Goal: Transaction & Acquisition: Purchase product/service

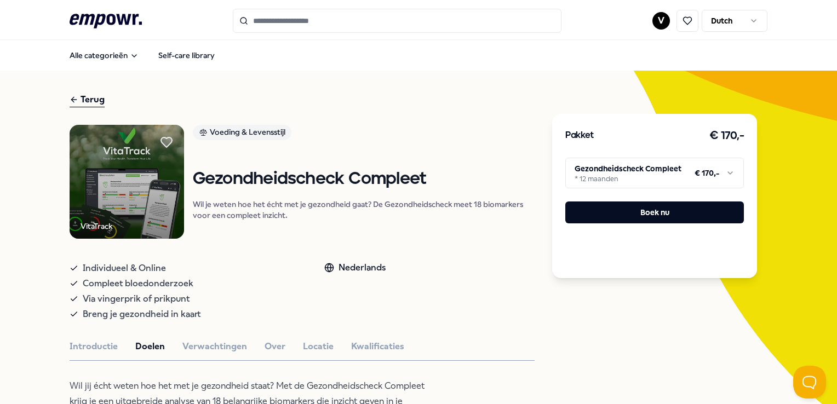
scroll to position [164, 0]
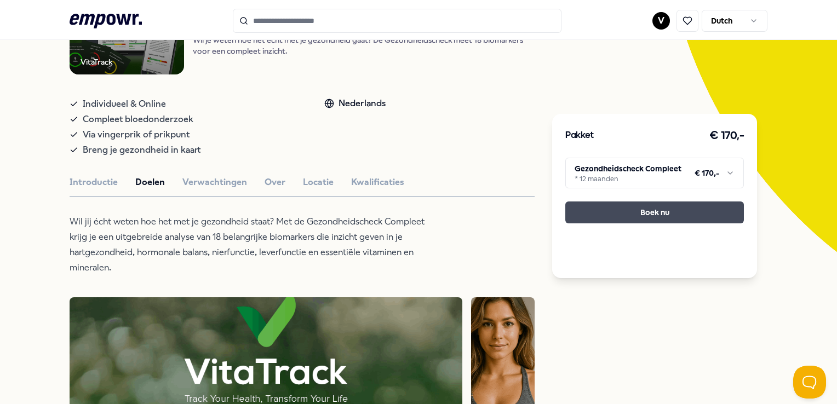
click at [658, 212] on button "Boek nu" at bounding box center [654, 213] width 179 height 22
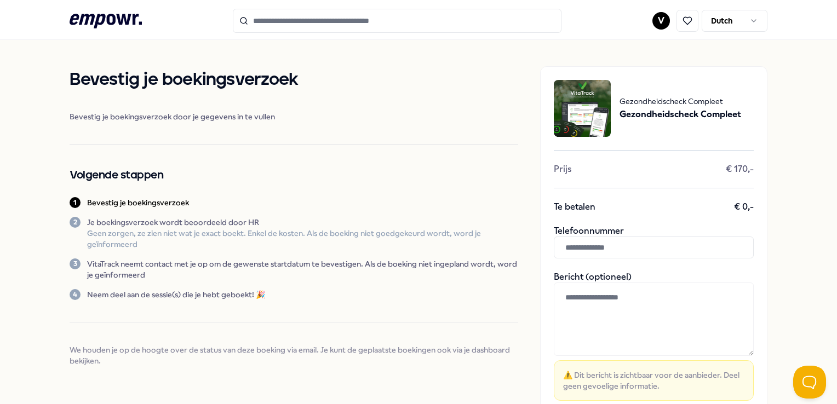
click at [574, 248] on input "text" at bounding box center [654, 248] width 200 height 22
type input "*"
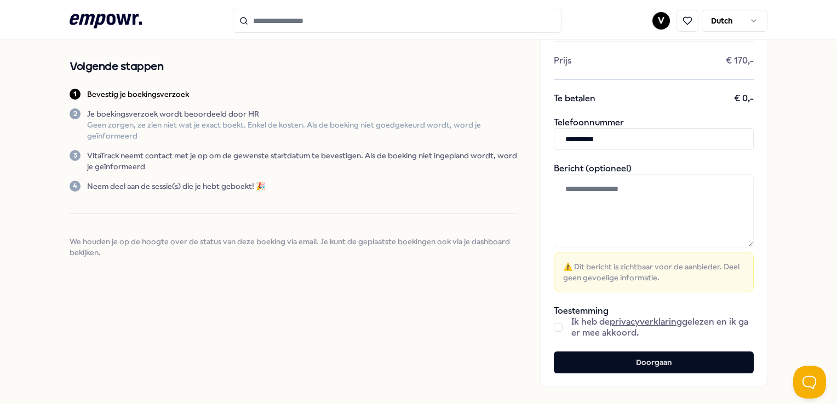
scroll to position [110, 0]
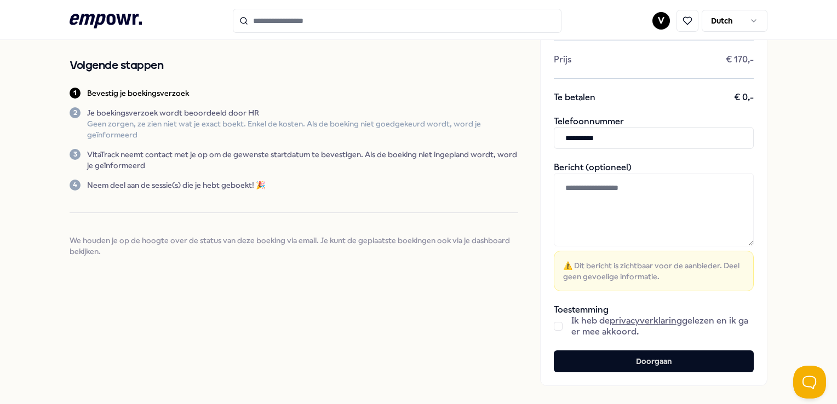
type input "**********"
click at [554, 329] on button "button" at bounding box center [558, 326] width 9 height 9
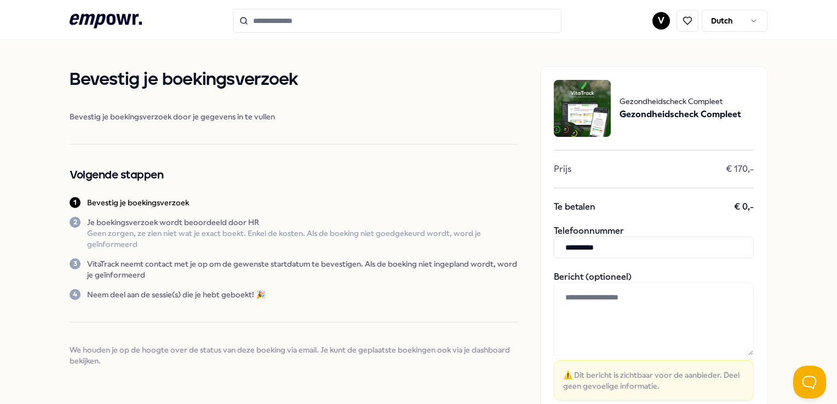
scroll to position [171, 0]
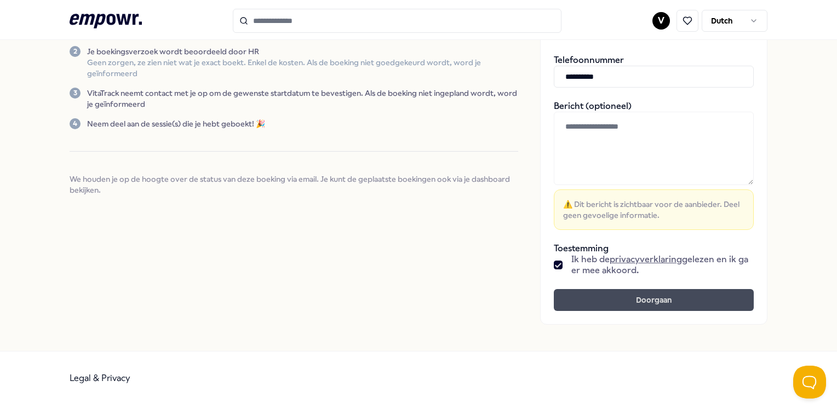
click at [635, 300] on button "Doorgaan" at bounding box center [654, 300] width 200 height 22
